Goal: Task Accomplishment & Management: Use online tool/utility

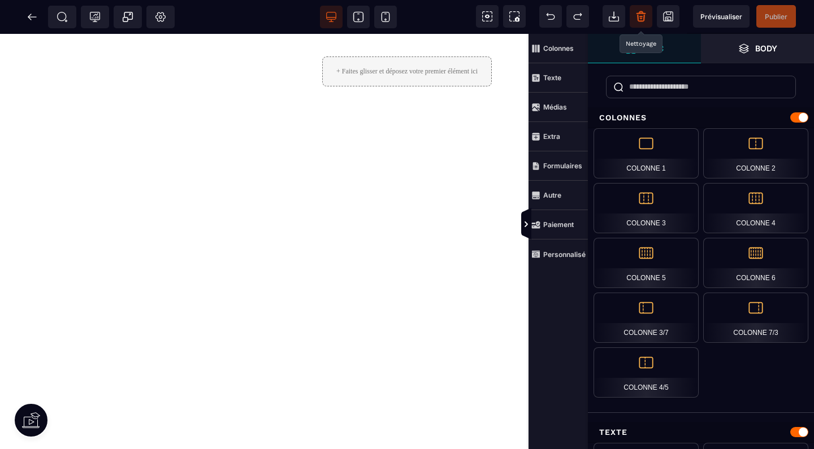
click at [638, 14] on icon at bounding box center [640, 13] width 9 height 1
click at [39, 21] on span at bounding box center [32, 17] width 23 height 23
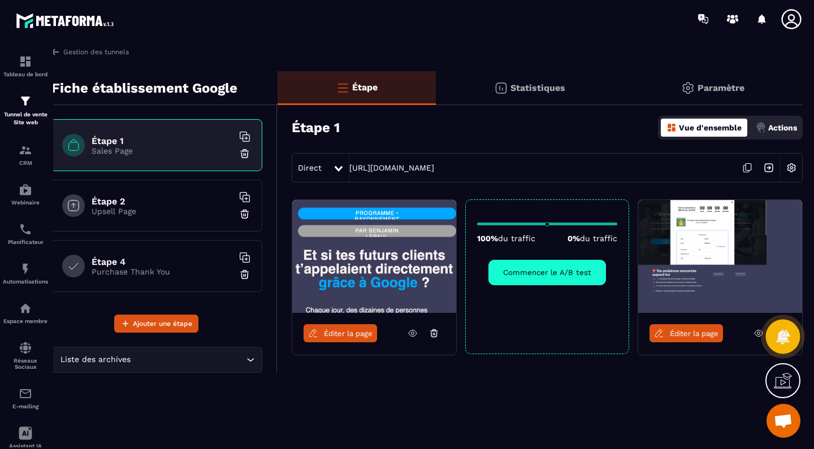
click at [781, 329] on icon at bounding box center [782, 336] width 16 height 16
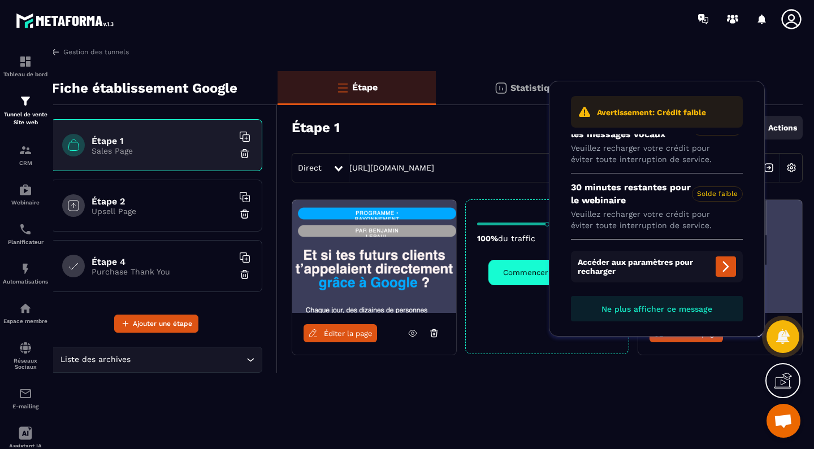
scroll to position [22, 0]
click at [662, 306] on span "Ne plus afficher ce message" at bounding box center [656, 309] width 111 height 9
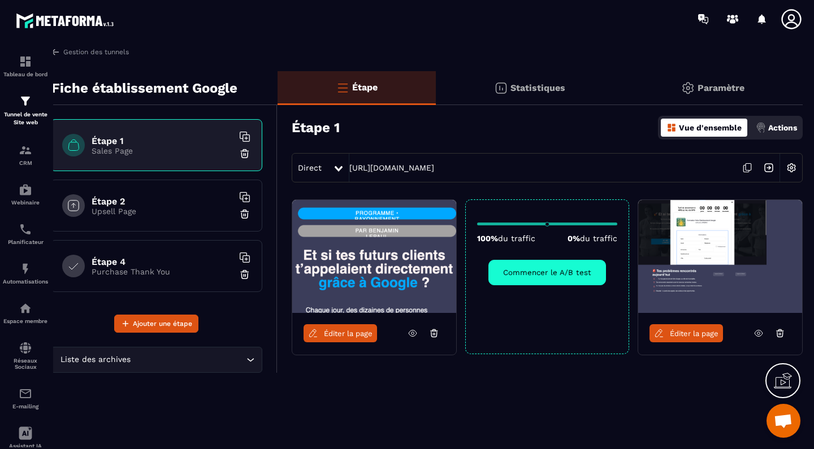
click at [781, 331] on icon at bounding box center [779, 330] width 3 height 1
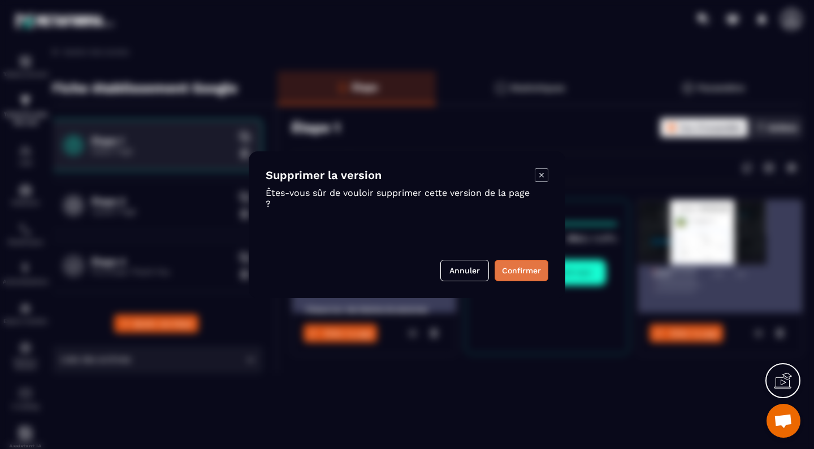
click at [527, 267] on button "Confirmer" at bounding box center [521, 270] width 54 height 21
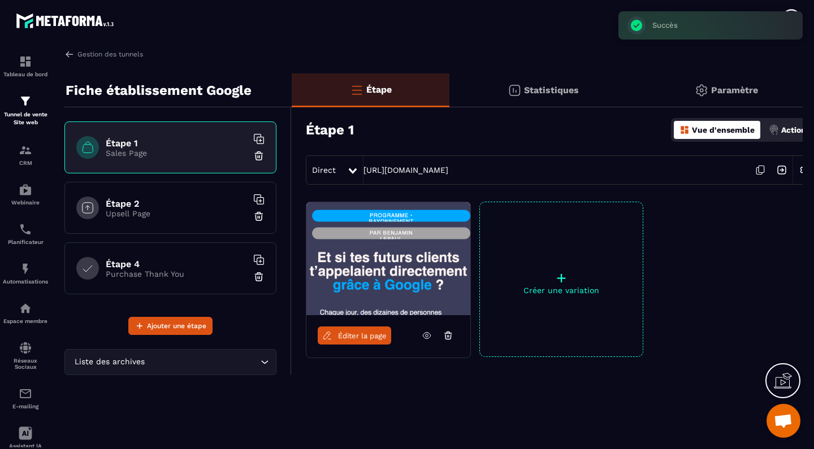
click at [340, 338] on span "Éditer la page" at bounding box center [362, 336] width 49 height 8
